Goal: Obtain resource: Download file/media

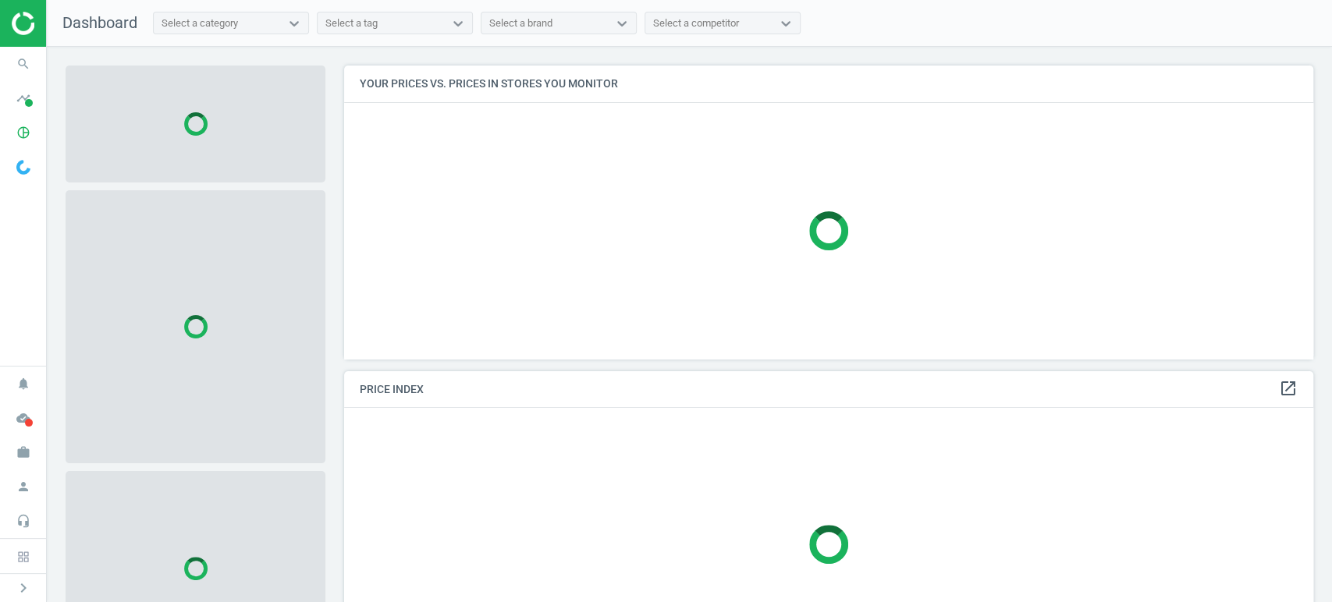
scroll to position [320, 983]
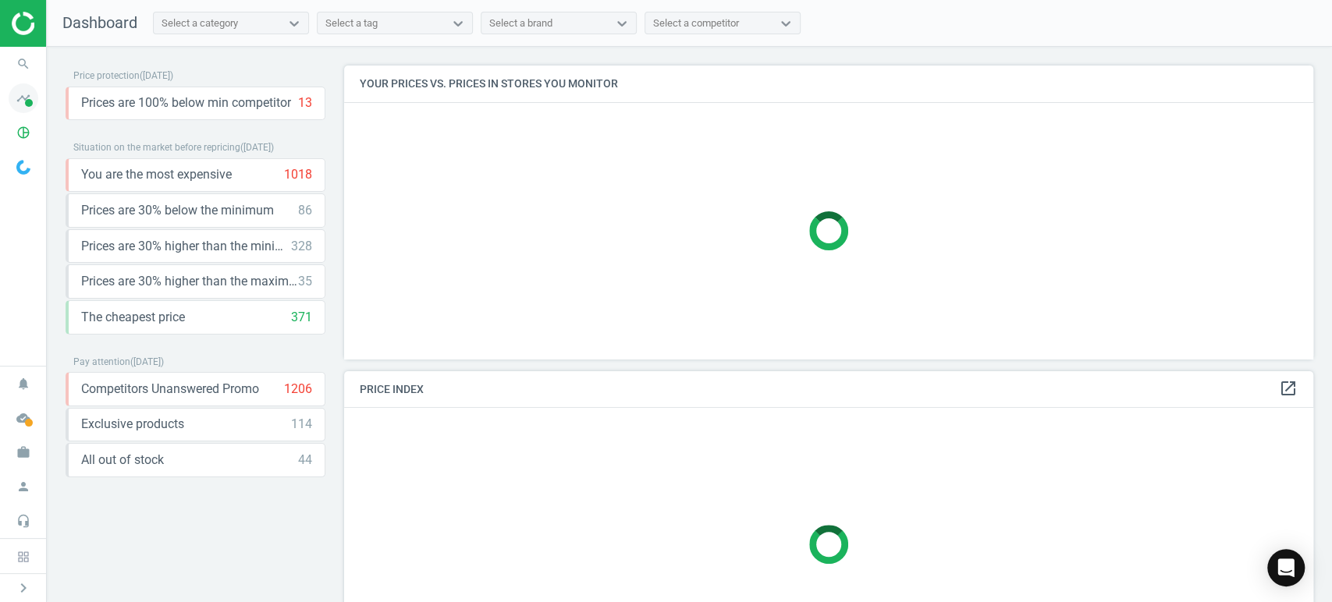
click at [16, 94] on icon "timeline" at bounding box center [24, 99] width 30 height 30
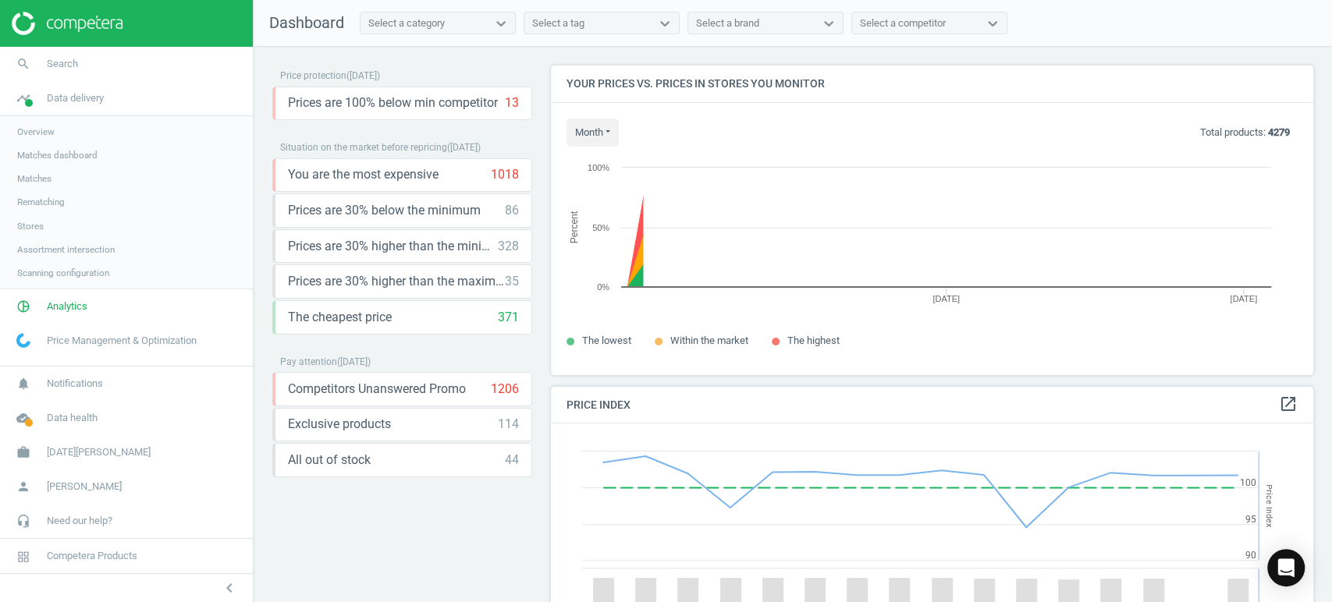
scroll to position [336, 776]
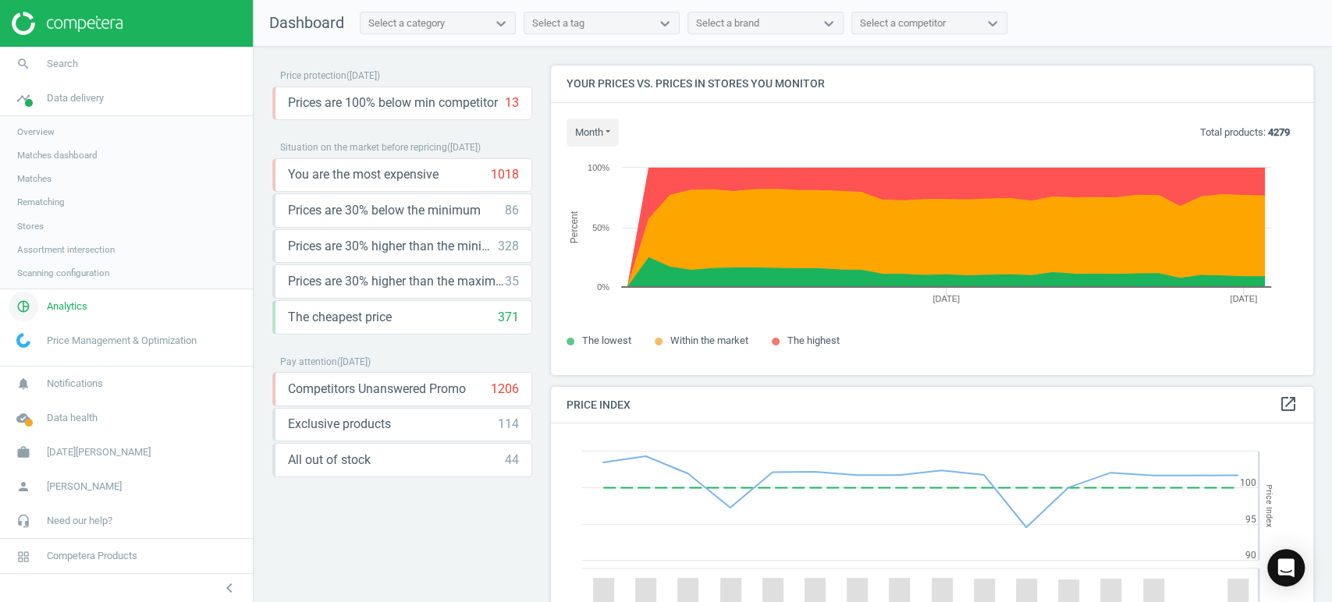
click at [61, 307] on span "Analytics" at bounding box center [67, 307] width 41 height 14
click at [39, 185] on span "Products" at bounding box center [35, 189] width 37 height 12
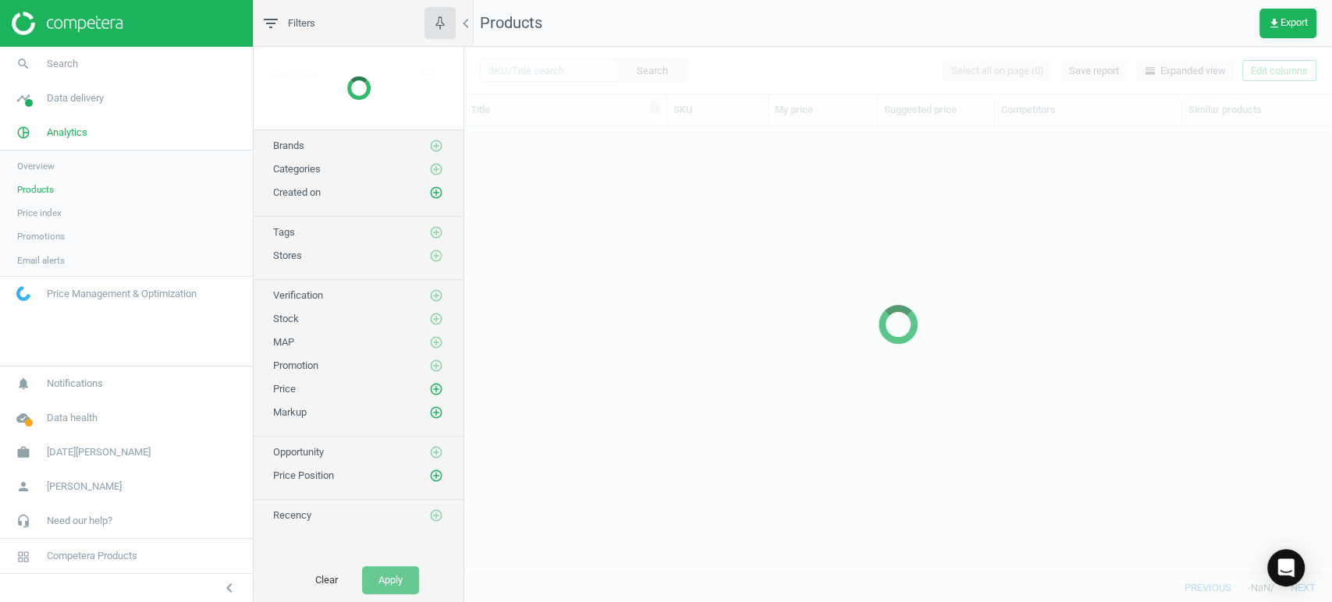
scroll to position [421, 854]
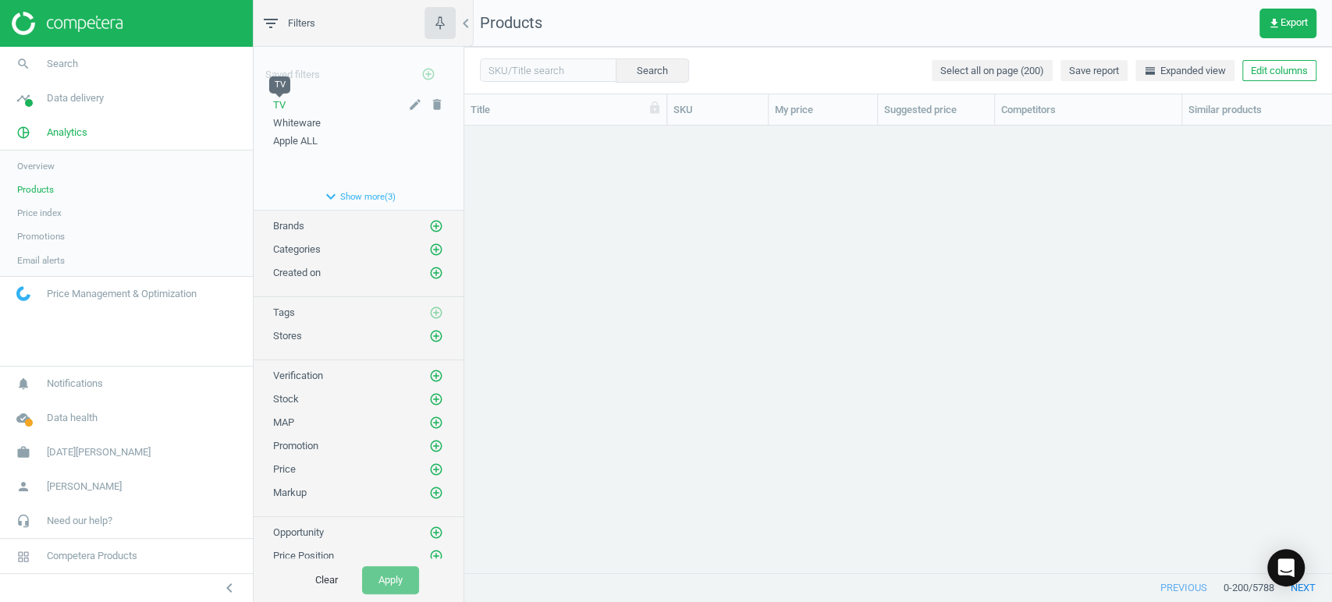
click at [275, 106] on span "TV" at bounding box center [279, 105] width 12 height 12
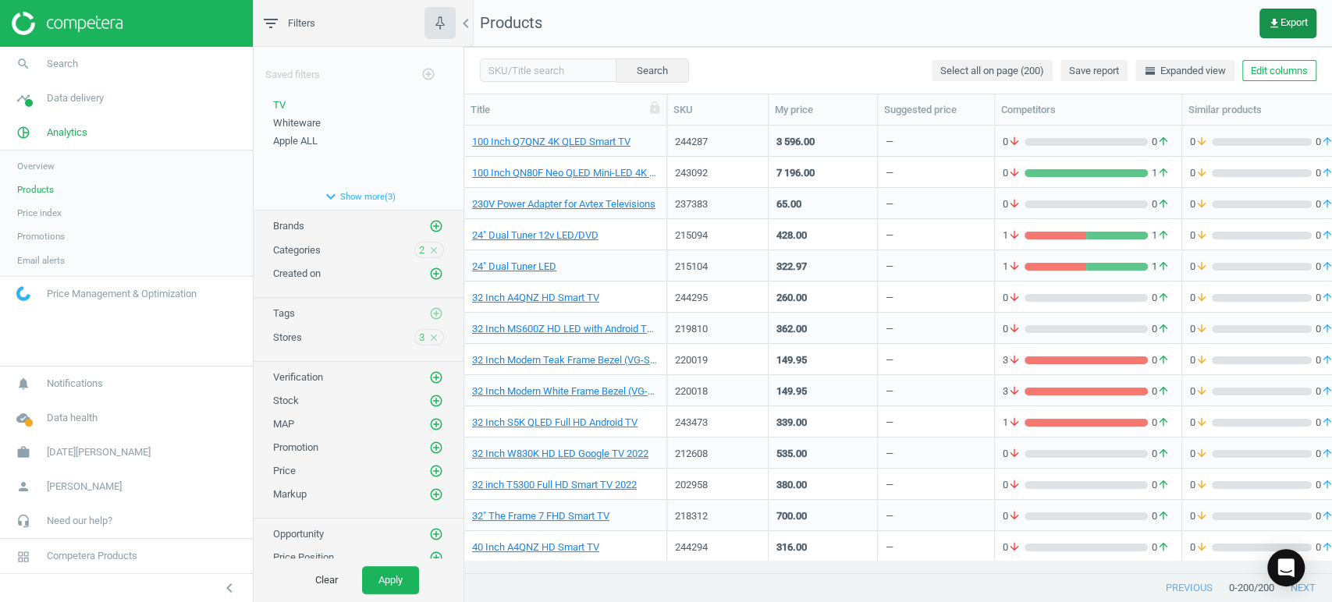
click at [1288, 14] on button "get_app Export" at bounding box center [1288, 24] width 57 height 30
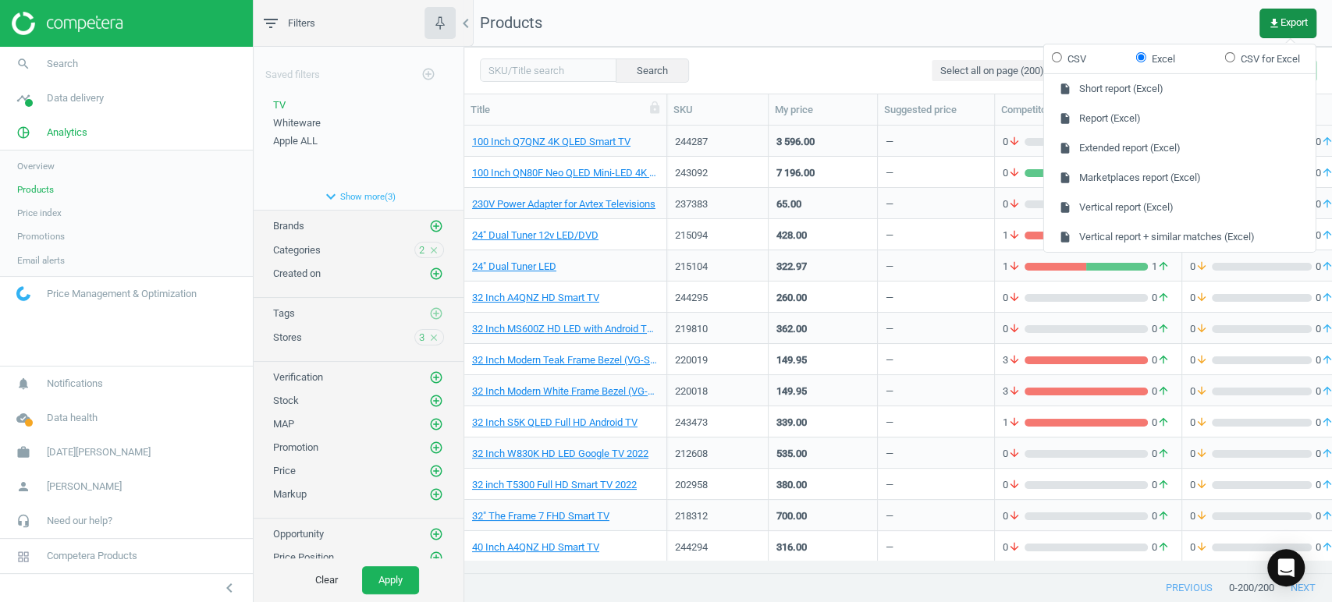
click at [1283, 17] on span "get_app Export" at bounding box center [1288, 23] width 40 height 12
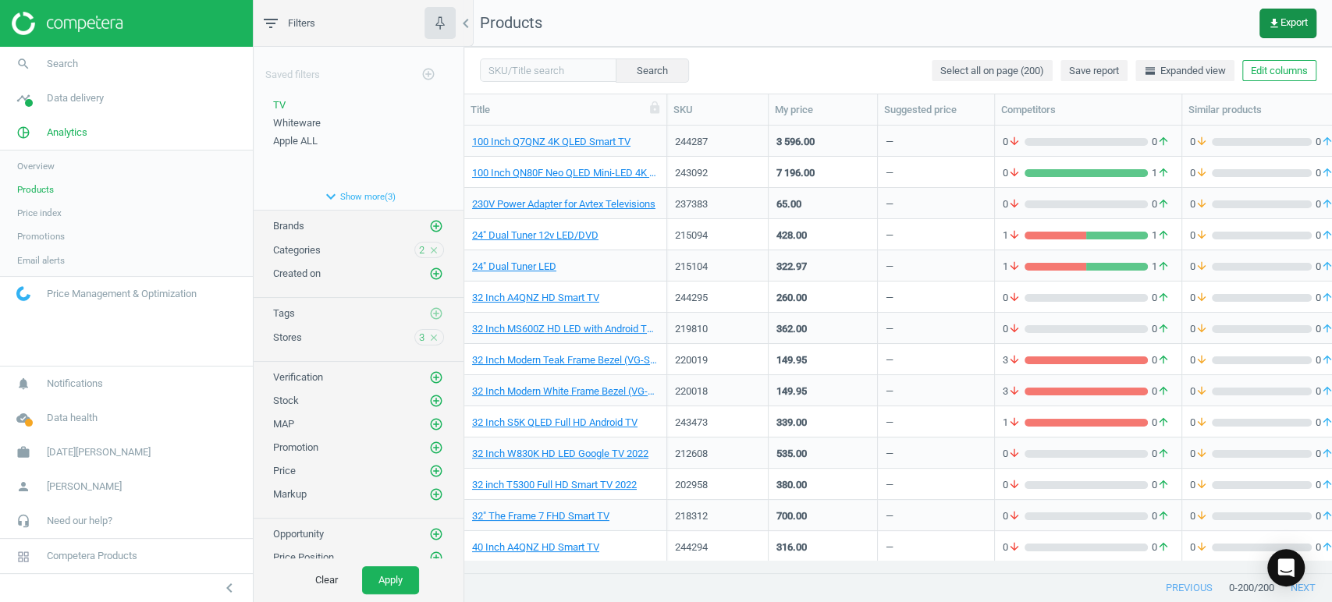
click at [1283, 17] on span "get_app Export" at bounding box center [1288, 23] width 40 height 12
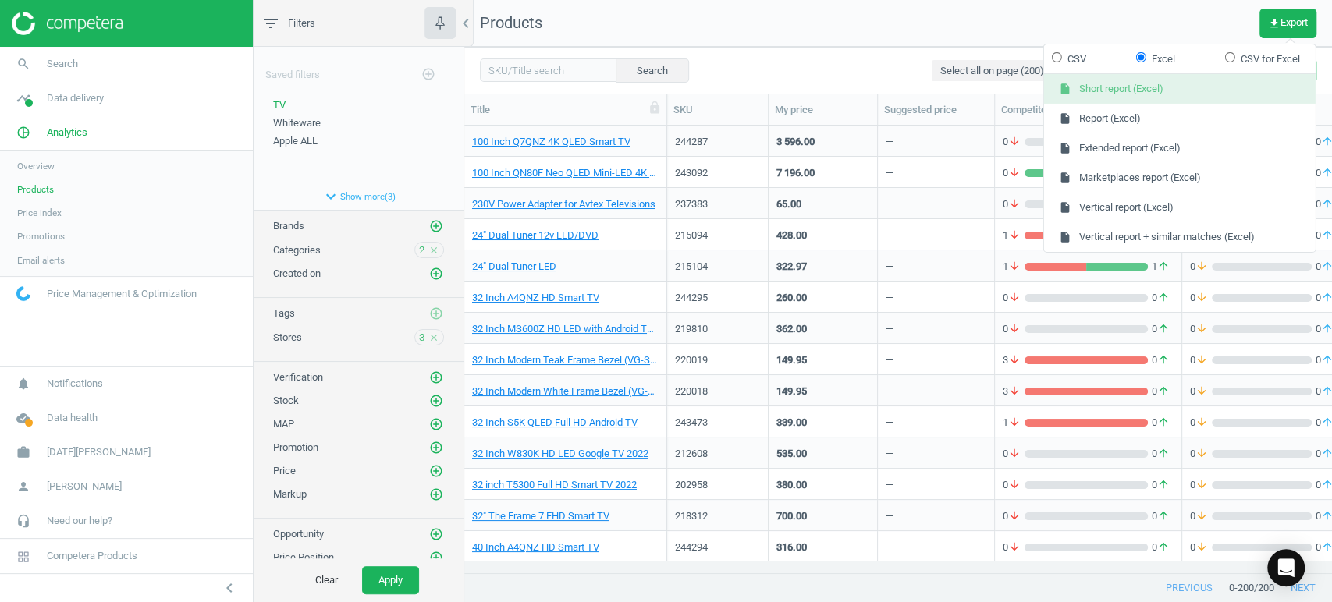
click at [1165, 85] on button "insert_drive_file Short report (Excel)" at bounding box center [1180, 89] width 272 height 30
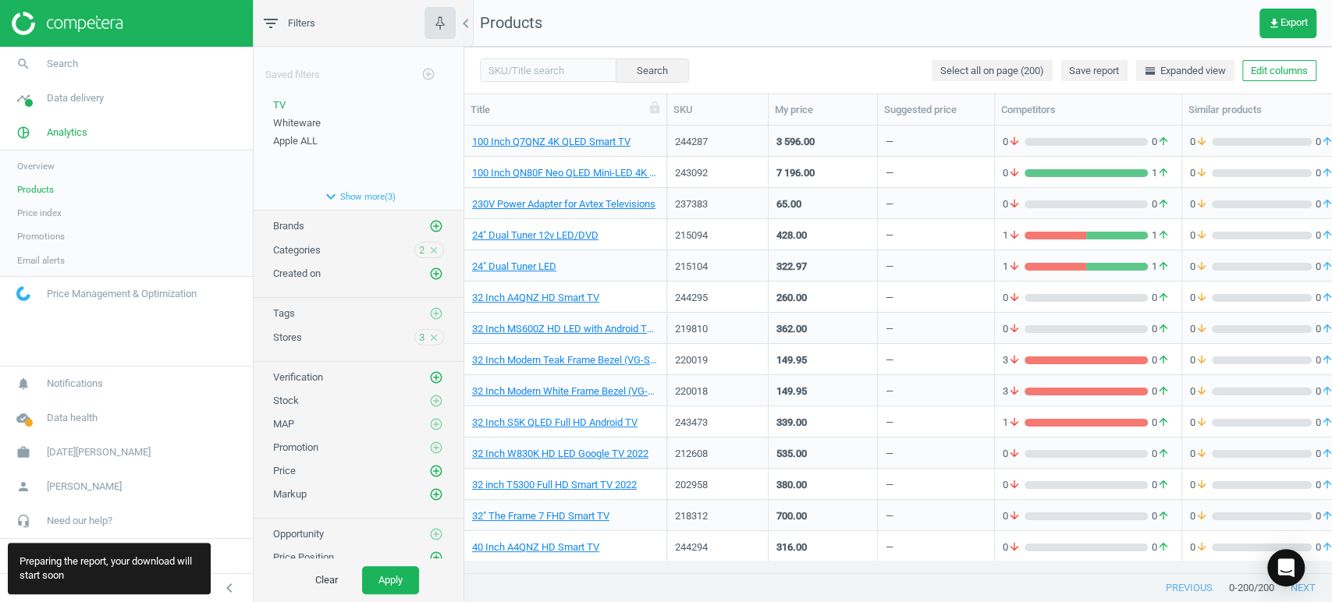
click at [1165, 85] on div "Search Select all on page (200) Save report horizontal_split Expanded view Edit…" at bounding box center [898, 70] width 868 height 47
